Goal: Task Accomplishment & Management: Manage account settings

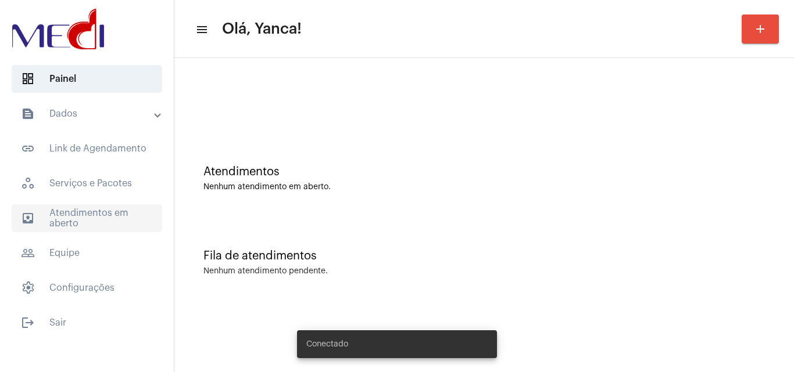
click at [117, 212] on span "outbox_outline Atendimentos em aberto" at bounding box center [87, 219] width 151 height 28
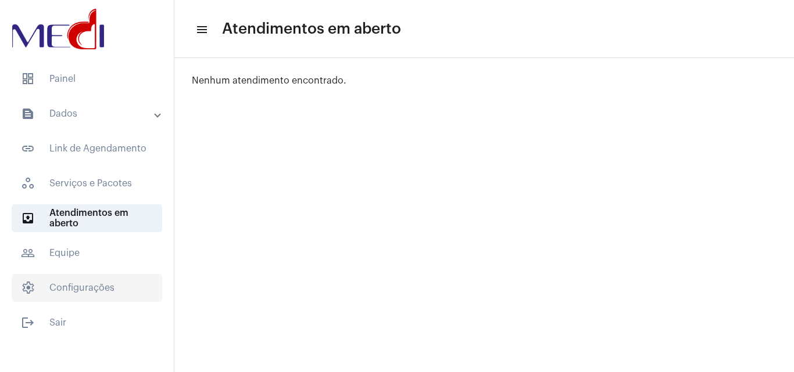
click at [92, 295] on span "settings Configurações" at bounding box center [87, 288] width 151 height 28
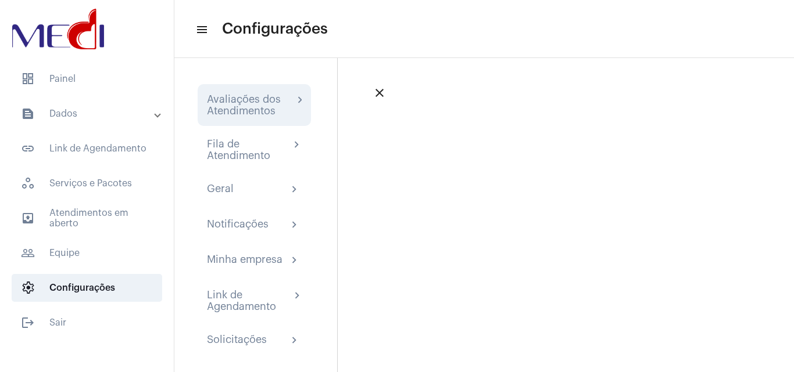
click at [276, 112] on div "Avaliações dos Atendimentos" at bounding box center [250, 105] width 87 height 23
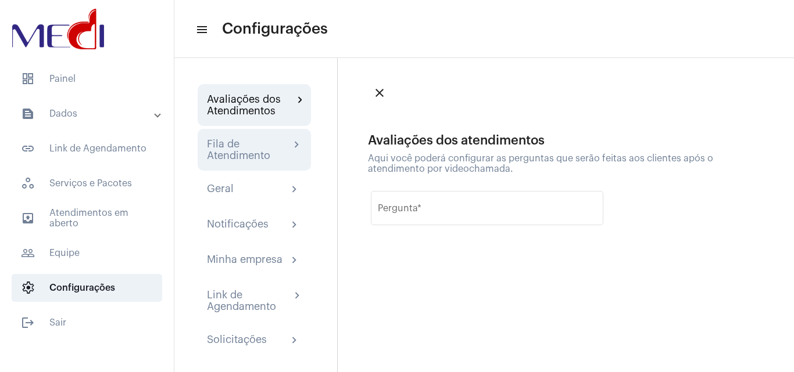
click at [271, 152] on div "Fila de Atendimento" at bounding box center [248, 149] width 83 height 23
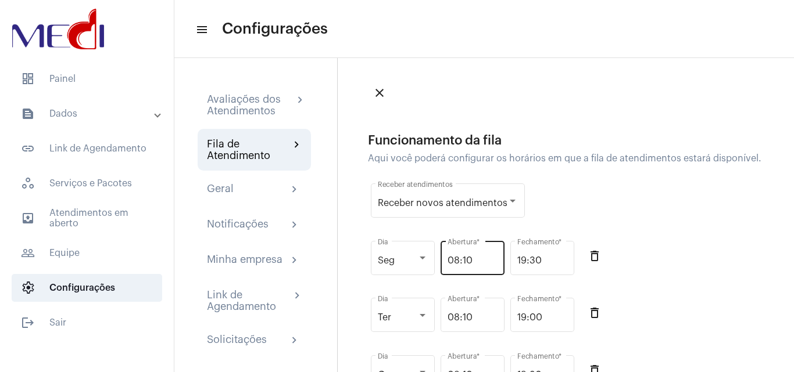
click at [467, 266] on input "08:10" at bounding box center [472, 261] width 50 height 10
type input "08:30"
click at [662, 252] on div "Seg Dia 08:30 Abertura * 19:30 Fechamento * delete_outline" at bounding box center [569, 265] width 403 height 58
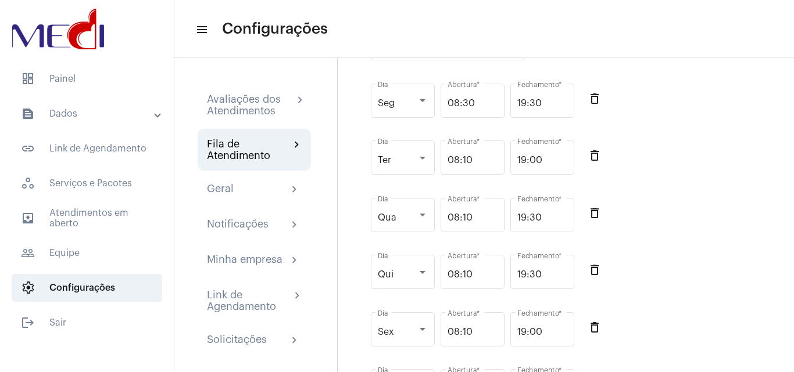
scroll to position [156, 0]
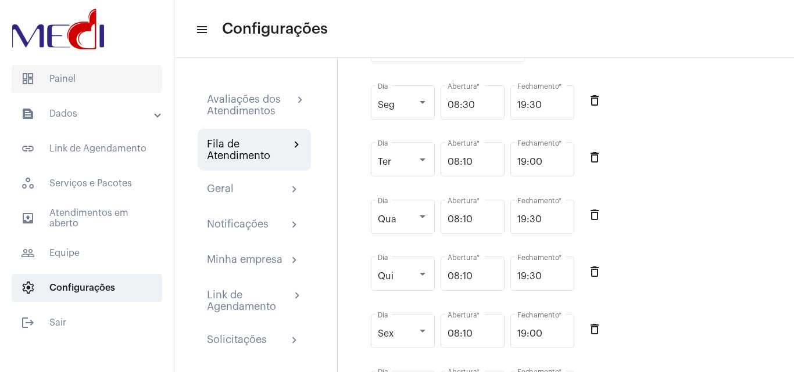
click at [90, 83] on span "dashboard Painel" at bounding box center [87, 79] width 151 height 28
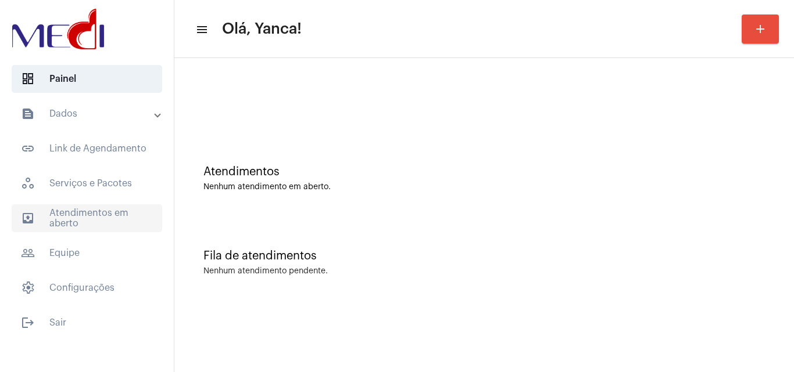
click at [117, 207] on span "outbox_outline Atendimentos em aberto" at bounding box center [87, 219] width 151 height 28
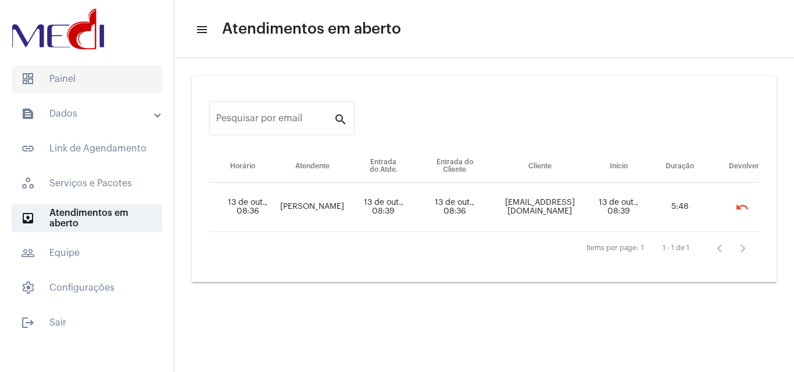
click at [87, 81] on span "dashboard Painel" at bounding box center [87, 79] width 151 height 28
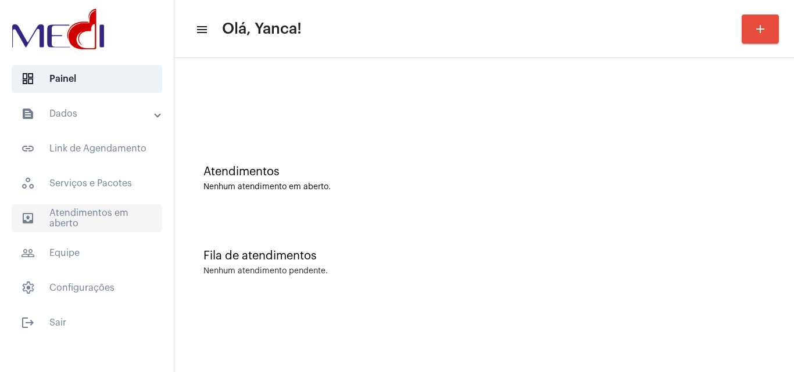
click at [77, 227] on span "outbox_outline Atendimentos em aberto" at bounding box center [87, 219] width 151 height 28
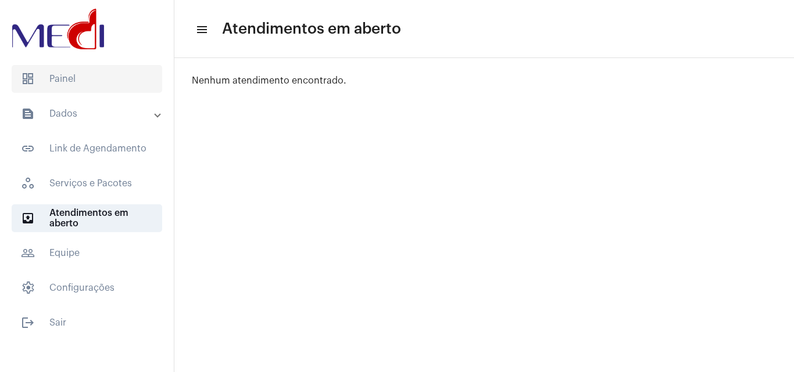
click at [80, 83] on span "dashboard Painel" at bounding box center [87, 79] width 151 height 28
